Goal: Task Accomplishment & Management: Use online tool/utility

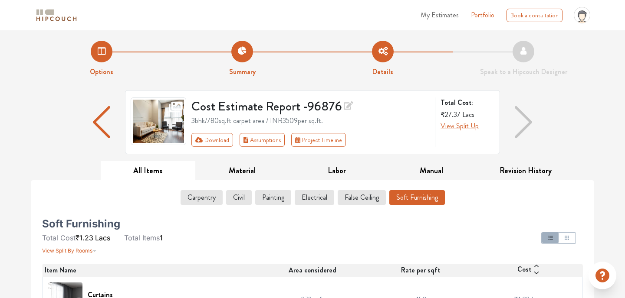
click at [448, 18] on span "My Estimates" at bounding box center [439, 15] width 38 height 10
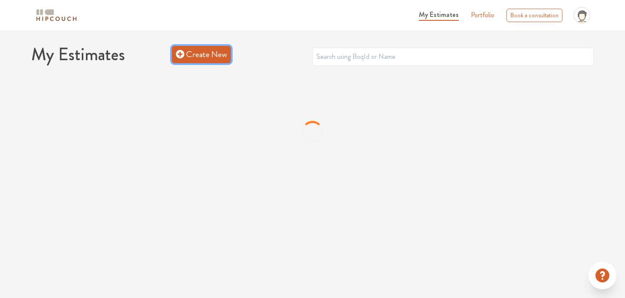
click at [188, 62] on link "Create New" at bounding box center [201, 54] width 59 height 17
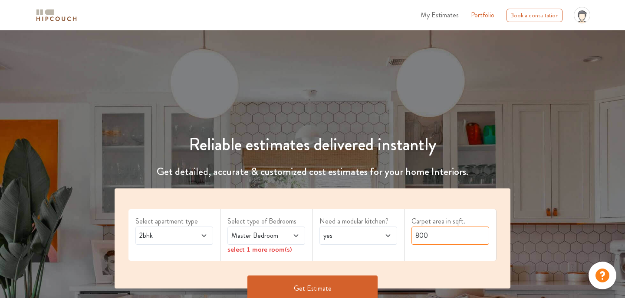
drag, startPoint x: 433, startPoint y: 236, endPoint x: 389, endPoint y: 238, distance: 43.4
click at [389, 238] on div "Select apartment type 2bhk Select type of Bedrooms Master Bedroom select 1 more…" at bounding box center [313, 239] width 396 height 100
type input "६"
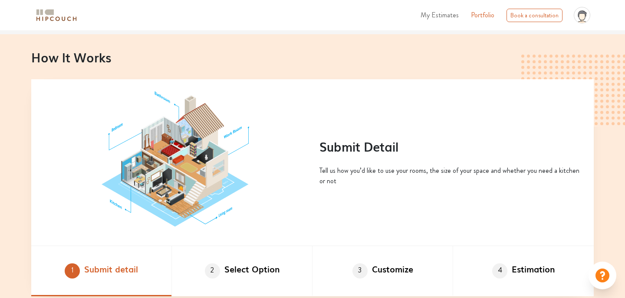
scroll to position [174, 0]
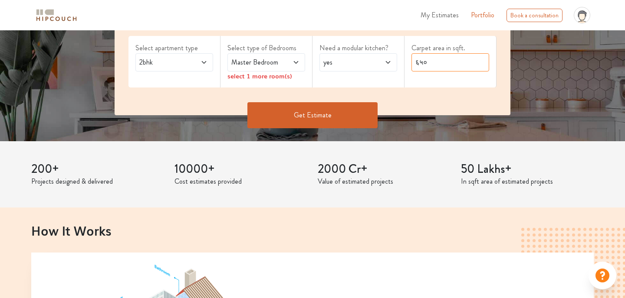
type input "६५०"
click at [322, 113] on button "Get Estimate" at bounding box center [312, 115] width 130 height 26
drag, startPoint x: 436, startPoint y: 67, endPoint x: 402, endPoint y: 67, distance: 33.4
click at [402, 67] on div "Select apartment type 2bhk Select type of Bedrooms Master Bedroom Need a modula…" at bounding box center [313, 65] width 396 height 100
click at [445, 60] on input "text" at bounding box center [450, 62] width 78 height 18
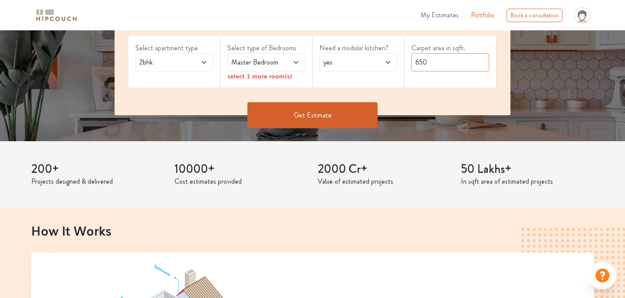
drag, startPoint x: 426, startPoint y: 56, endPoint x: 397, endPoint y: 58, distance: 29.6
click at [397, 58] on div "Select apartment type 2bhk Select type of Bedrooms Master Bedroom select 1 more…" at bounding box center [313, 65] width 396 height 100
type input "712"
click at [299, 117] on button "Get Estimate" at bounding box center [312, 115] width 130 height 26
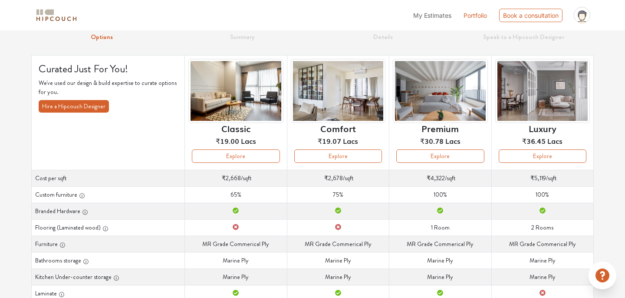
scroll to position [34, 0]
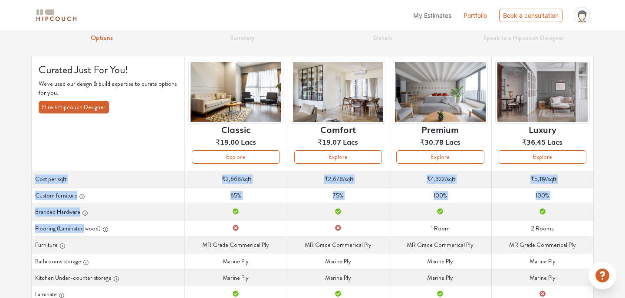
drag, startPoint x: 36, startPoint y: 177, endPoint x: 78, endPoint y: 241, distance: 76.3
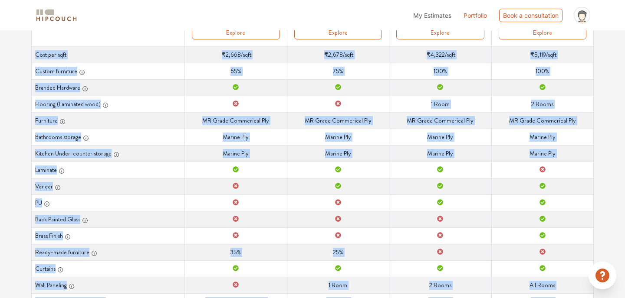
scroll to position [74, 0]
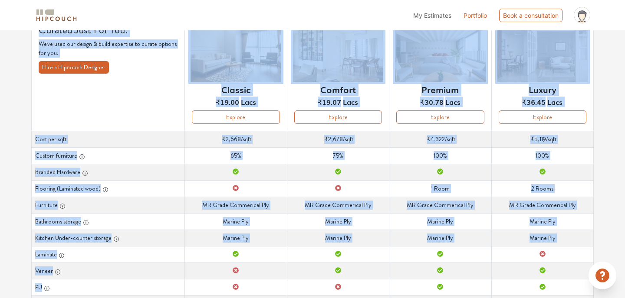
drag, startPoint x: 75, startPoint y: 268, endPoint x: 31, endPoint y: 148, distance: 127.4
click at [32, 148] on tbody "Cost per sqft Cost per sqft ₹2,668 /sqft Cost per sqft ₹2,678 /sqft Cost per sq…" at bounding box center [313, 271] width 562 height 280
copy div "Loremip Dolo Sit Ame! Co'ad elit sed doeius & tempo incididun ut labore etdolor…"
click at [240, 120] on button "Explore" at bounding box center [236, 117] width 88 height 13
